Goal: Task Accomplishment & Management: Manage account settings

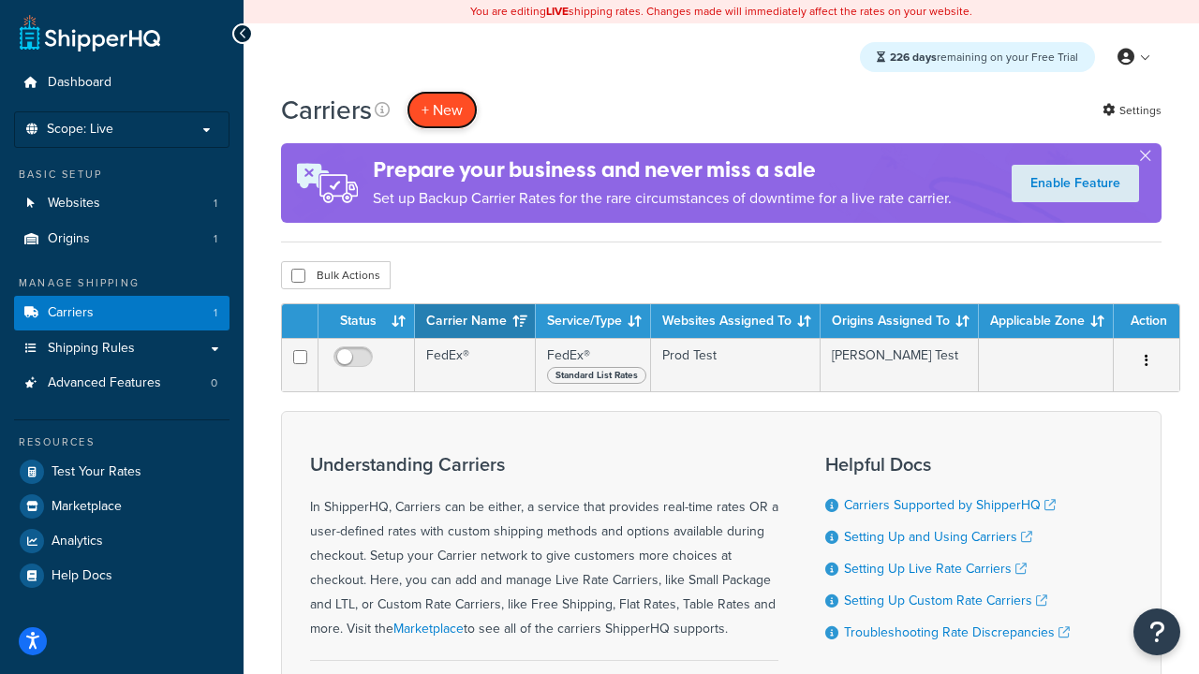
click at [442, 110] on button "+ New" at bounding box center [442, 110] width 71 height 38
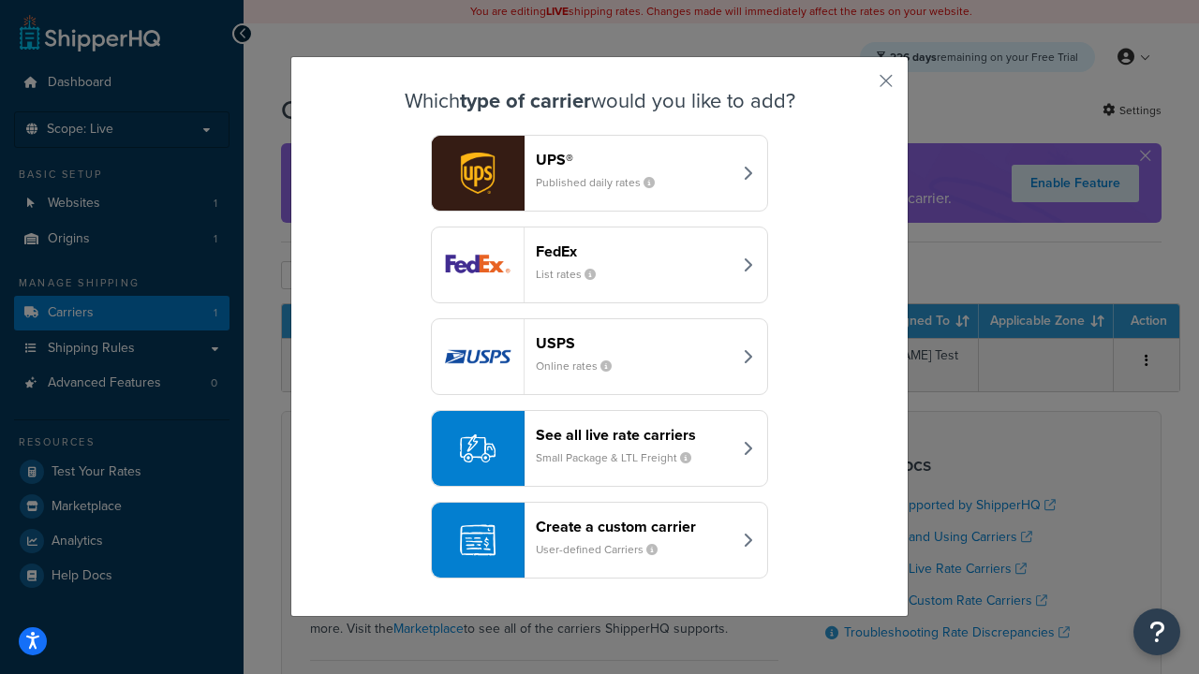
click at [633, 251] on header "FedEx" at bounding box center [634, 252] width 196 height 18
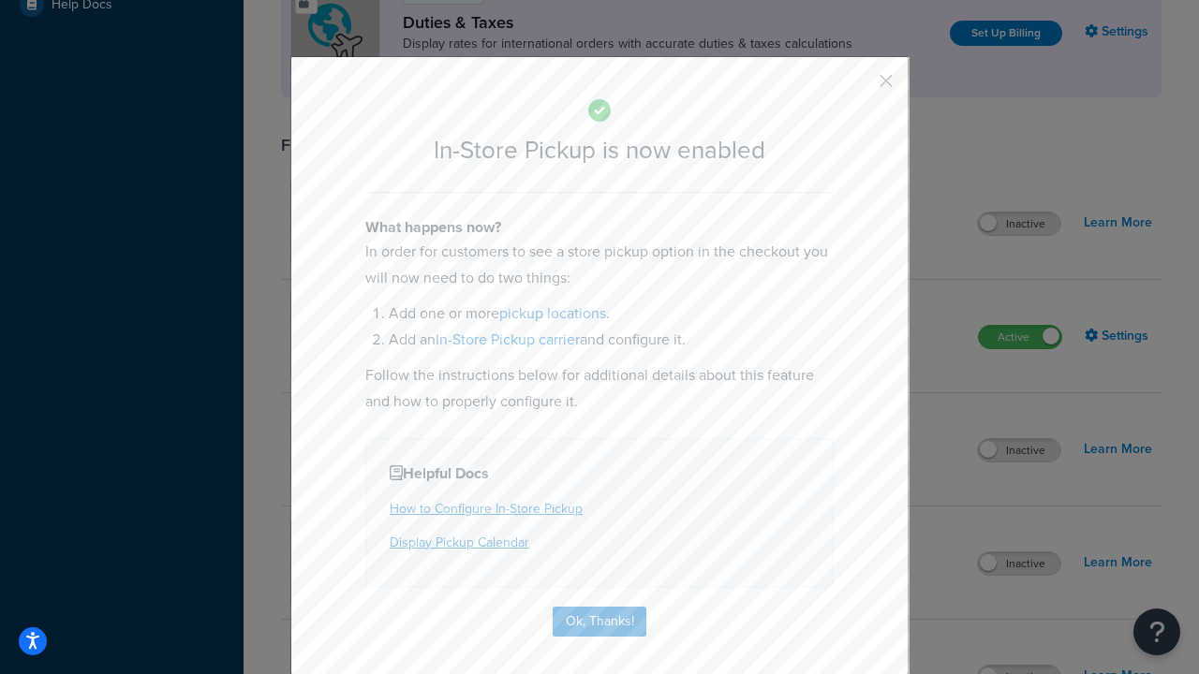
click at [858, 87] on button "button" at bounding box center [858, 87] width 5 height 5
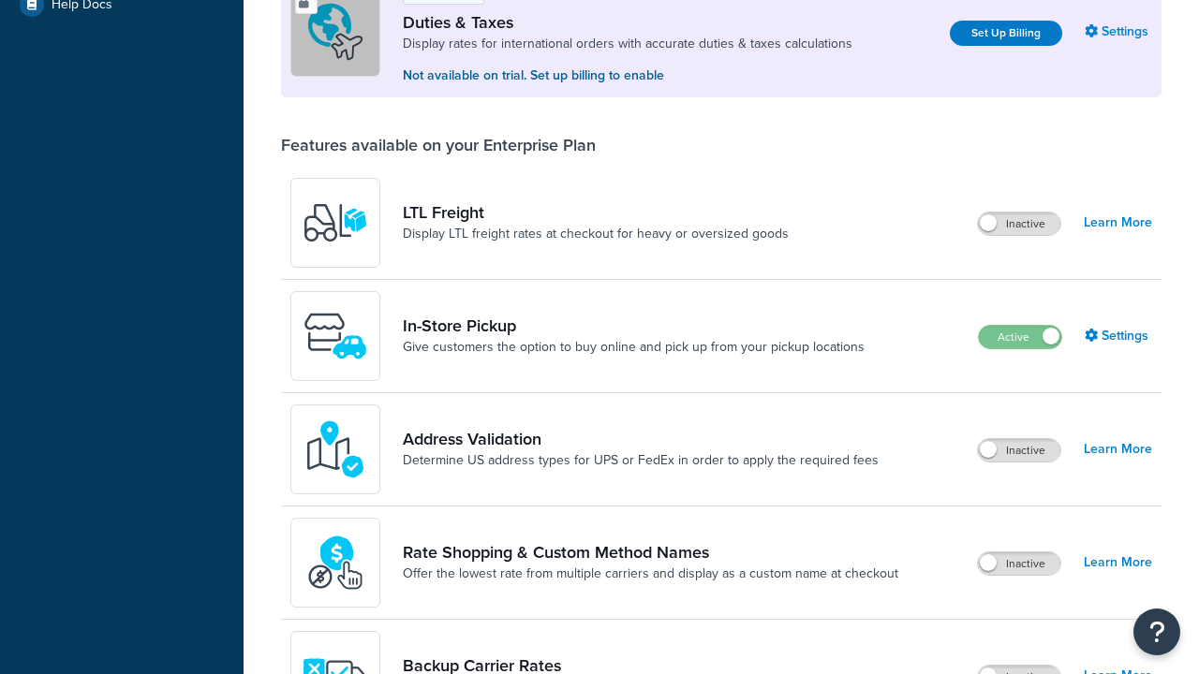
scroll to position [571, 0]
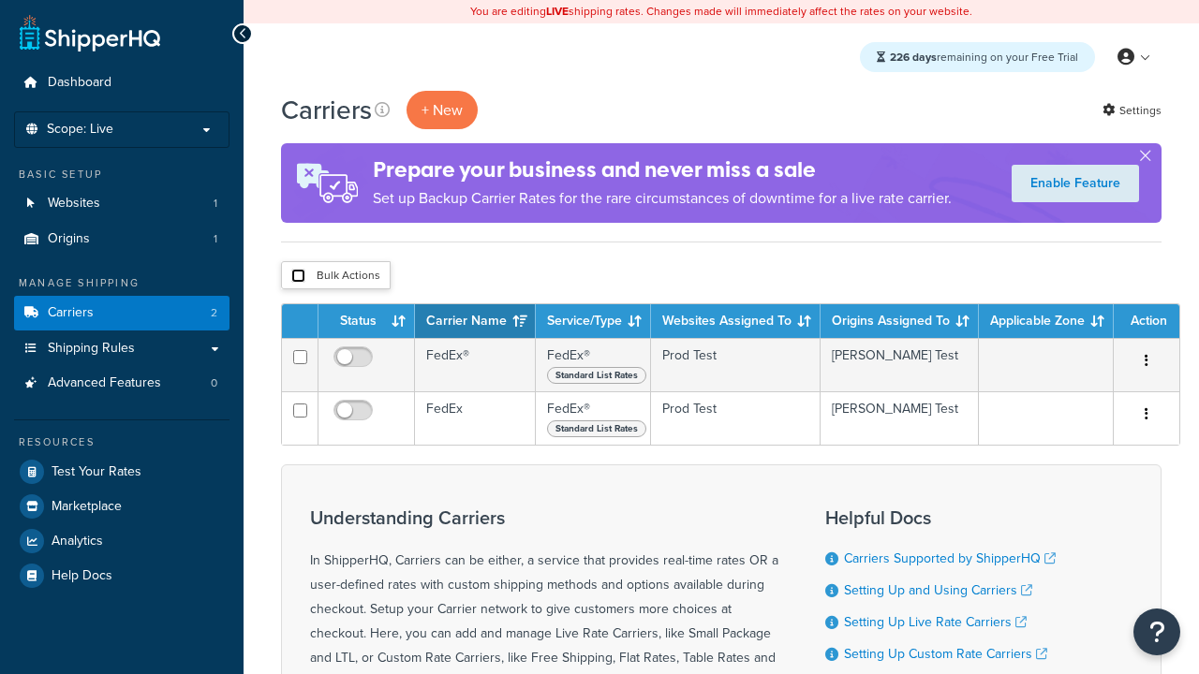
click at [298, 276] on input "checkbox" at bounding box center [298, 276] width 14 height 14
checkbox input "true"
click at [0, 0] on button "Delete" at bounding box center [0, 0] width 0 height 0
